Goal: Information Seeking & Learning: Learn about a topic

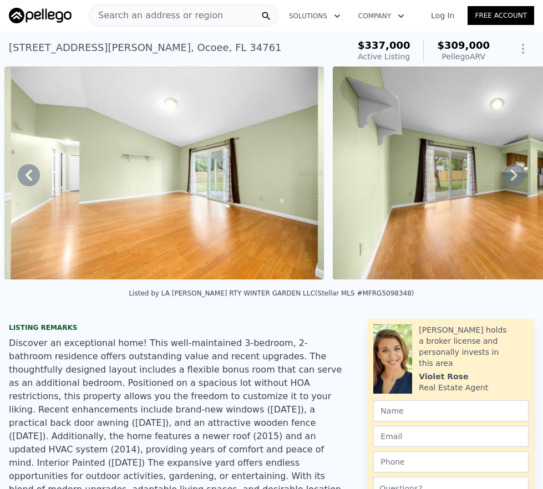
click at [130, 11] on span "Search an address or region" at bounding box center [156, 15] width 134 height 13
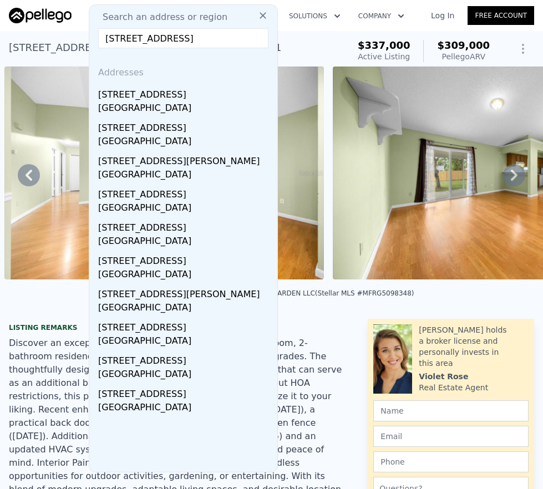
scroll to position [2, 0]
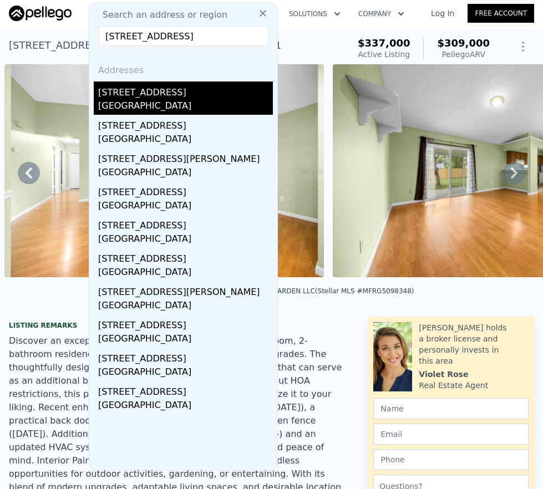
type input "[STREET_ADDRESS]"
click at [160, 105] on div "[GEOGRAPHIC_DATA]" at bounding box center [185, 107] width 175 height 16
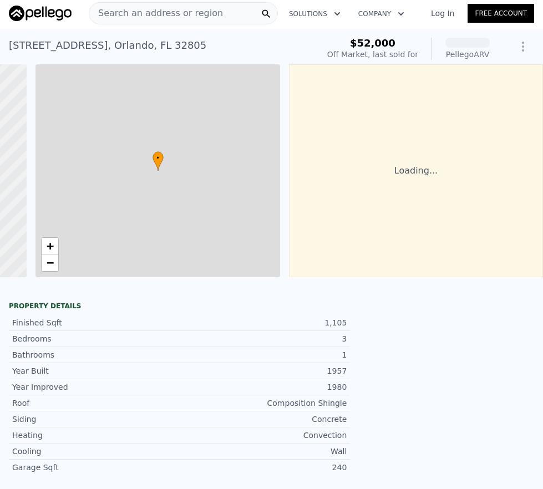
scroll to position [0, 231]
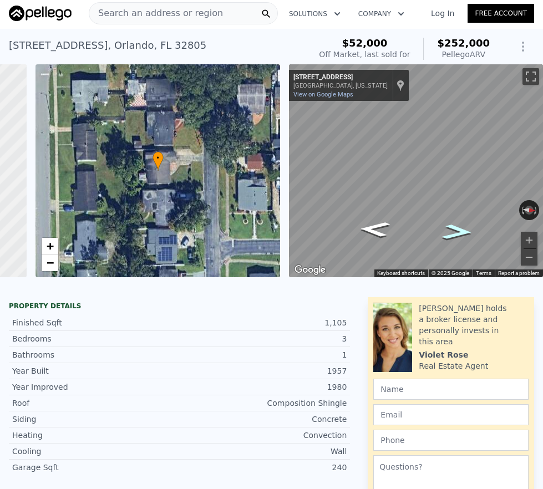
click at [460, 233] on icon "Go North, Lakeland Ave" at bounding box center [457, 232] width 57 height 23
click at [542, 162] on html "Search an address or region Solutions Company Open main menu Log In Free Accoun…" at bounding box center [271, 244] width 543 height 489
click at [405, 158] on div "Map" at bounding box center [416, 170] width 254 height 213
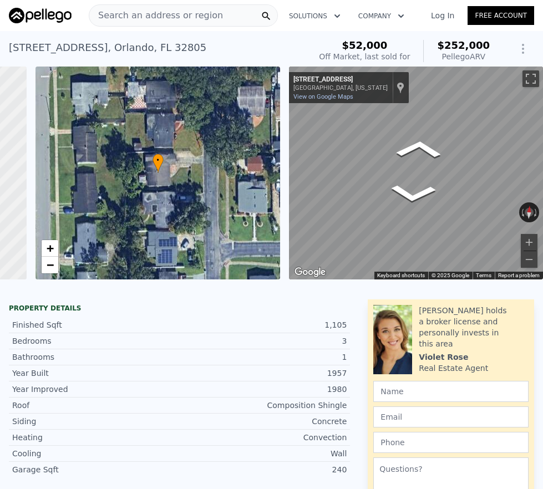
scroll to position [2, 0]
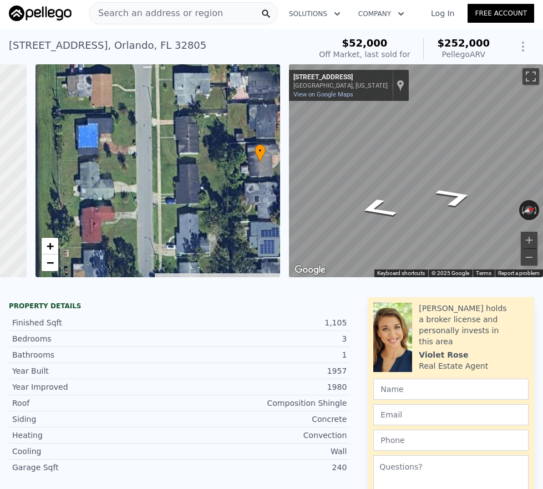
drag, startPoint x: 42, startPoint y: 198, endPoint x: 144, endPoint y: 191, distance: 102.2
click at [144, 191] on div "• + −" at bounding box center [157, 170] width 245 height 213
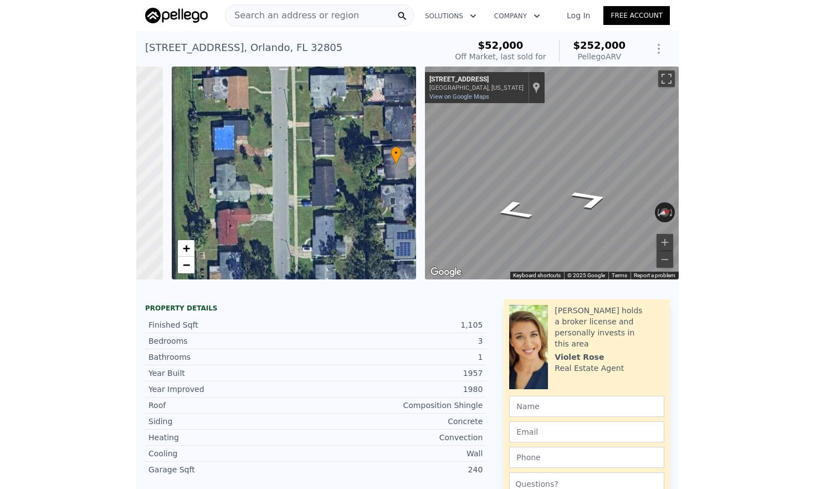
scroll to position [0, 4]
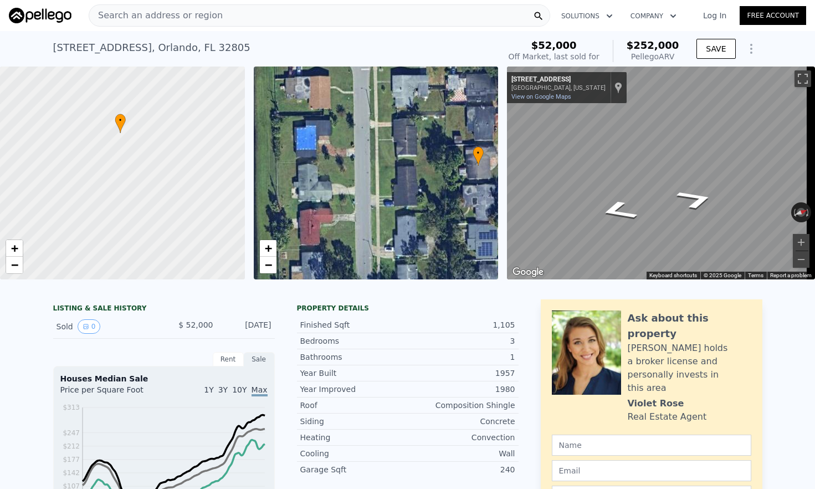
drag, startPoint x: 70, startPoint y: 166, endPoint x: 182, endPoint y: 173, distance: 111.6
click at [182, 173] on div at bounding box center [123, 173] width 294 height 256
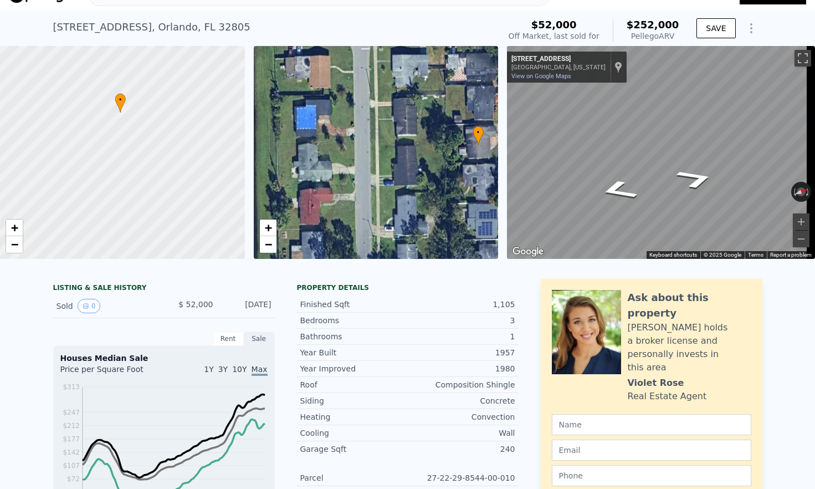
scroll to position [0, 0]
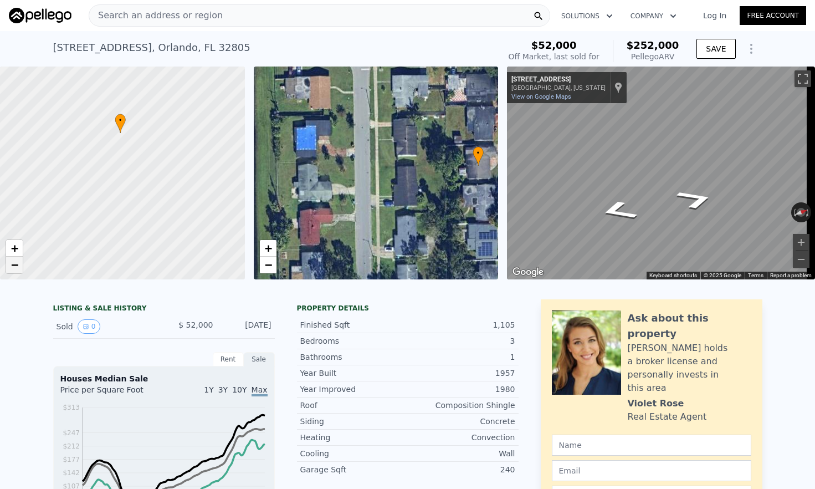
click at [17, 271] on span "−" at bounding box center [14, 265] width 7 height 14
click at [17, 251] on span "+" at bounding box center [14, 248] width 7 height 14
click at [14, 246] on span "+" at bounding box center [14, 248] width 7 height 14
drag, startPoint x: 134, startPoint y: 165, endPoint x: 136, endPoint y: 273, distance: 108.1
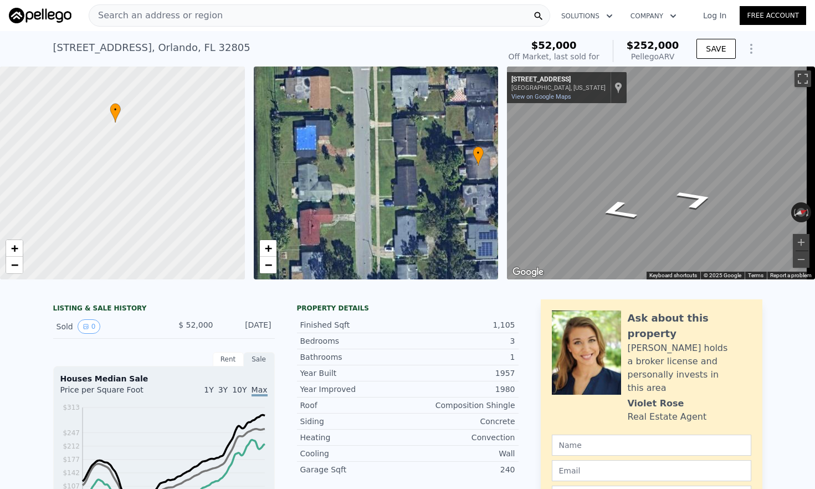
click at [136, 273] on div at bounding box center [123, 173] width 294 height 256
drag, startPoint x: 184, startPoint y: 217, endPoint x: 177, endPoint y: 256, distance: 40.0
click at [177, 256] on div at bounding box center [123, 173] width 294 height 256
click at [14, 251] on span "+" at bounding box center [14, 248] width 7 height 14
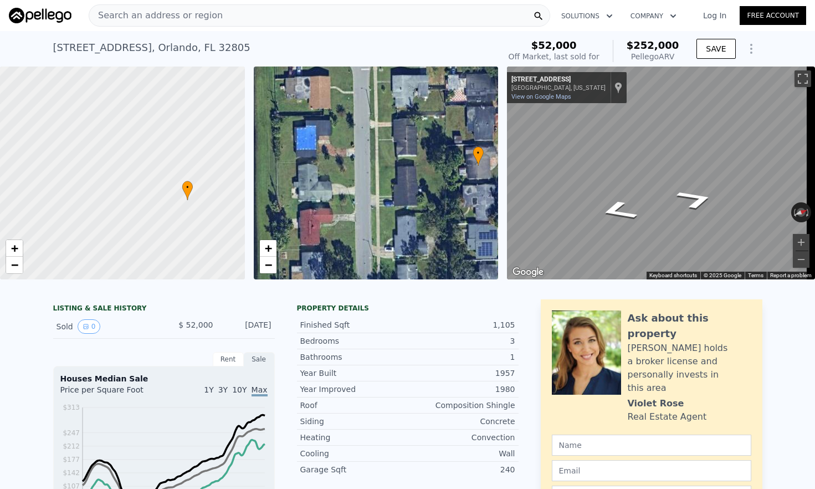
drag, startPoint x: 57, startPoint y: 189, endPoint x: 183, endPoint y: 236, distance: 135.2
click at [178, 259] on div at bounding box center [122, 174] width 294 height 256
drag, startPoint x: 186, startPoint y: 139, endPoint x: 122, endPoint y: 95, distance: 77.5
click at [122, 95] on div at bounding box center [122, 173] width 294 height 256
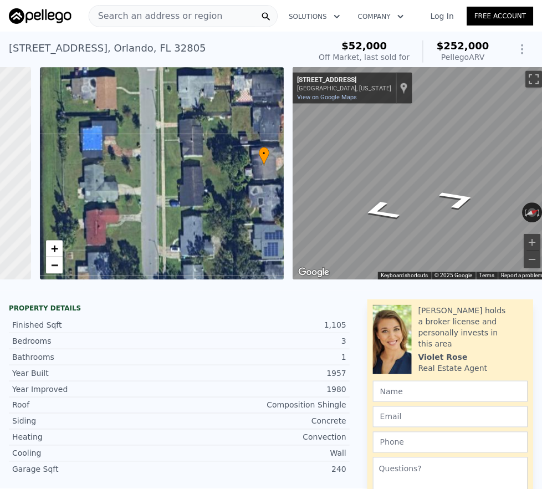
scroll to position [0, 232]
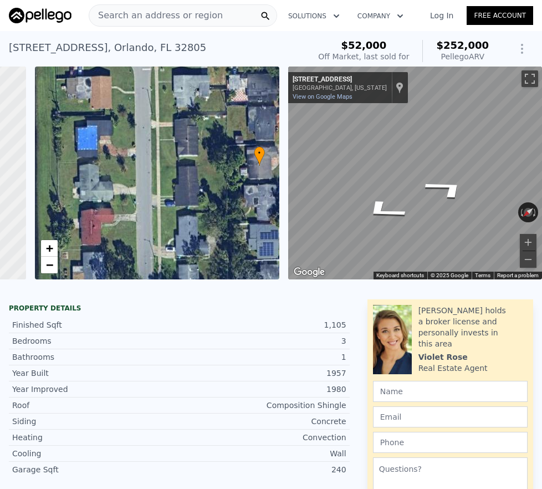
click at [172, 15] on span "Search an address or region" at bounding box center [156, 15] width 134 height 13
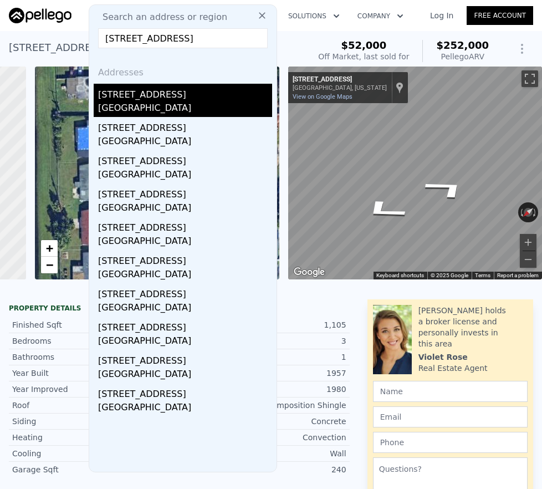
type input "[STREET_ADDRESS]"
click at [160, 102] on div "[GEOGRAPHIC_DATA]" at bounding box center [185, 109] width 174 height 16
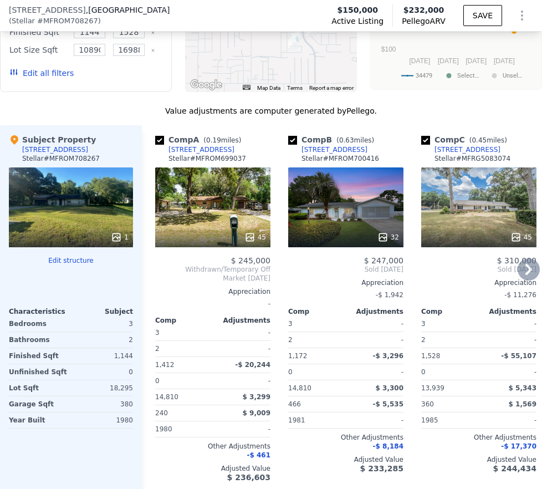
scroll to position [1513, 0]
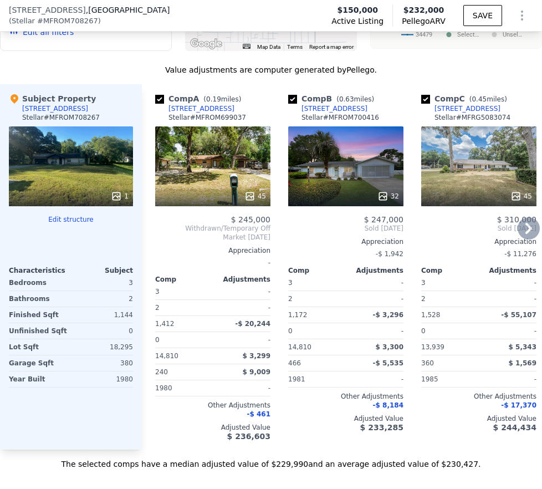
click at [358, 187] on div "32" at bounding box center [345, 166] width 115 height 80
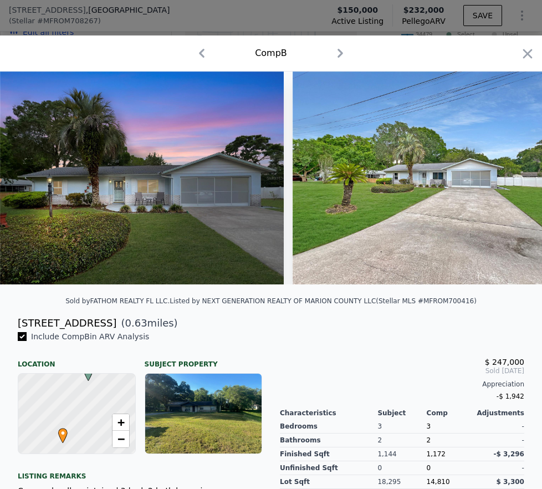
drag, startPoint x: 518, startPoint y: 49, endPoint x: 491, endPoint y: 73, distance: 35.7
click at [520, 49] on icon "button" at bounding box center [528, 54] width 16 height 16
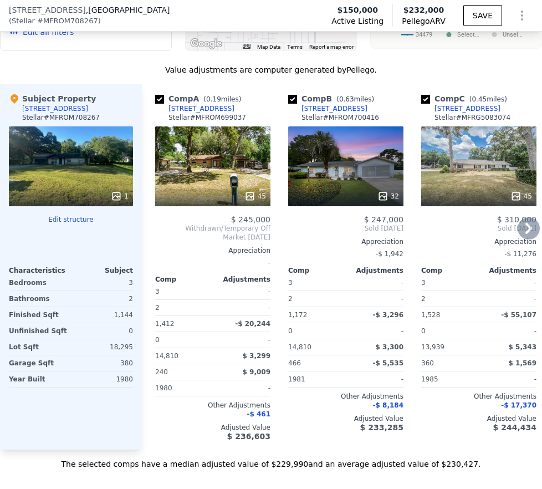
click at [357, 186] on div "32" at bounding box center [345, 166] width 115 height 80
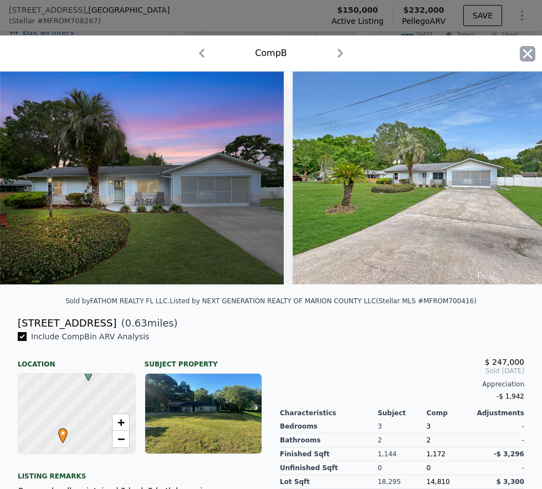
click at [523, 52] on icon "button" at bounding box center [527, 53] width 9 height 9
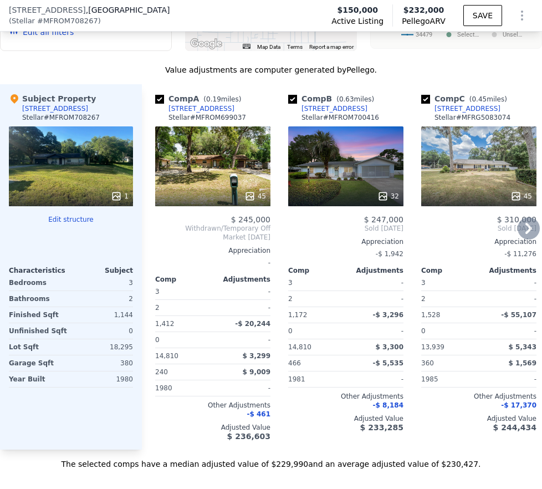
click at [525, 234] on icon at bounding box center [528, 228] width 7 height 11
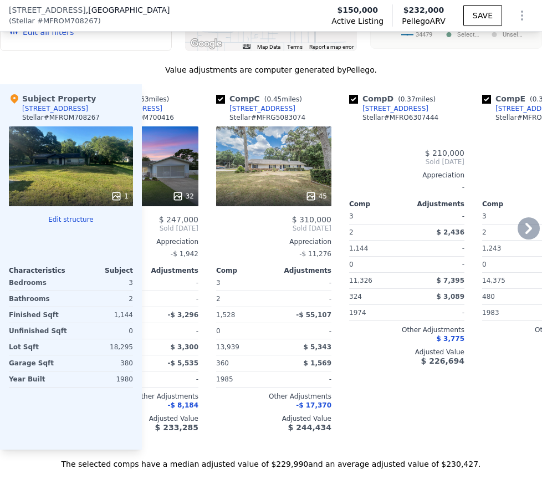
scroll to position [0, 266]
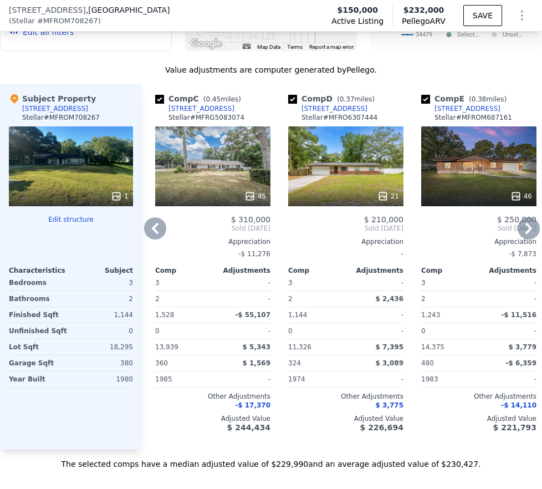
click at [525, 234] on icon at bounding box center [528, 228] width 7 height 11
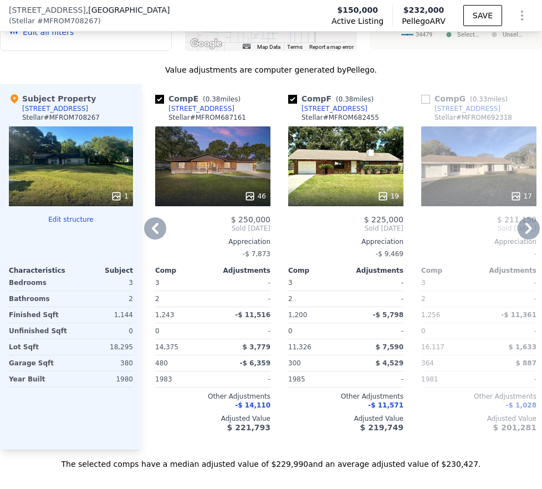
click at [346, 178] on div "19" at bounding box center [345, 166] width 115 height 80
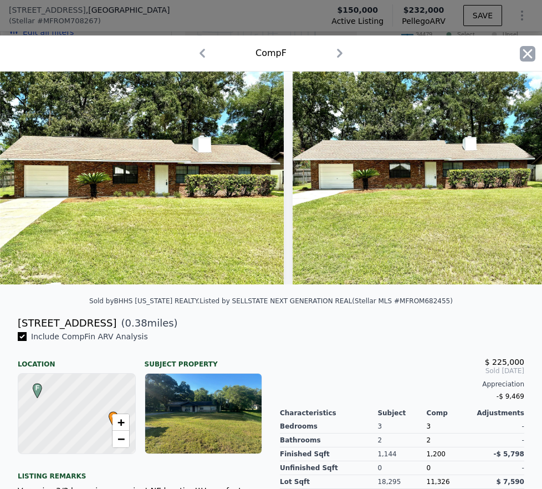
click at [520, 52] on icon "button" at bounding box center [528, 54] width 16 height 16
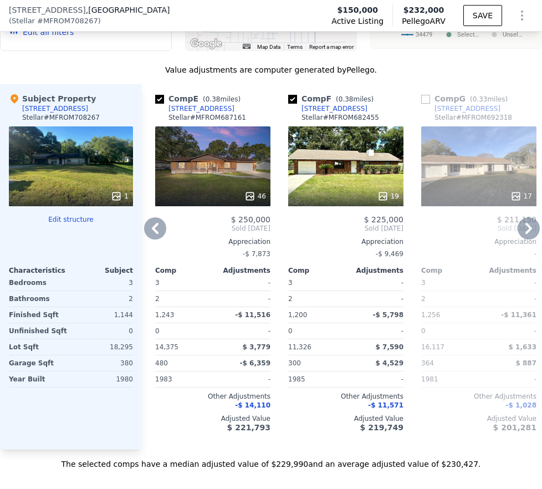
click at [232, 180] on div "46" at bounding box center [212, 166] width 115 height 80
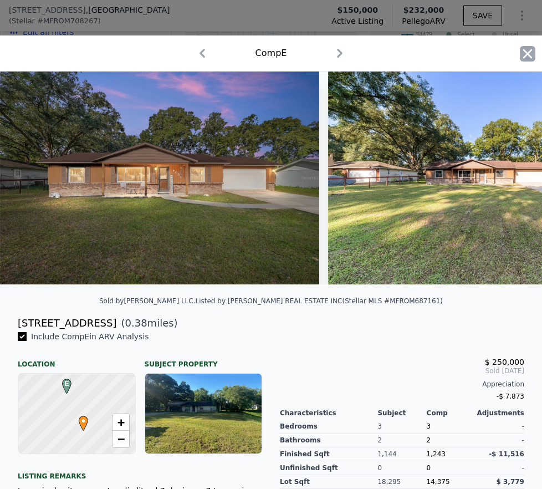
click at [522, 55] on icon "button" at bounding box center [528, 54] width 16 height 16
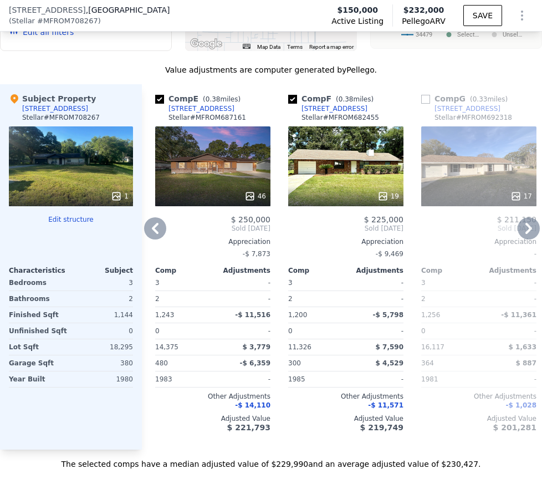
click at [151, 238] on icon at bounding box center [155, 228] width 22 height 22
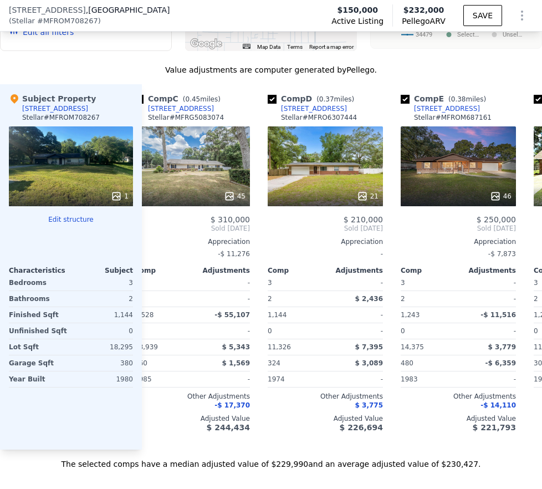
scroll to position [0, 266]
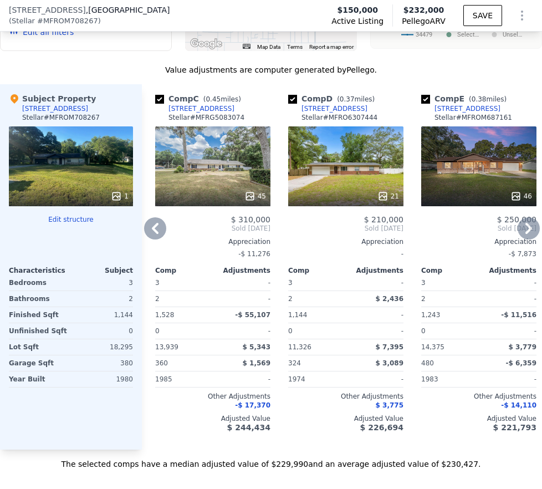
click at [151, 238] on div "Comp A ( 0.19 miles) [STREET_ADDRESS][GEOGRAPHIC_DATA] # MFROM699037 45 $ 245,0…" at bounding box center [342, 266] width 400 height 365
